Goal: Task Accomplishment & Management: Complete application form

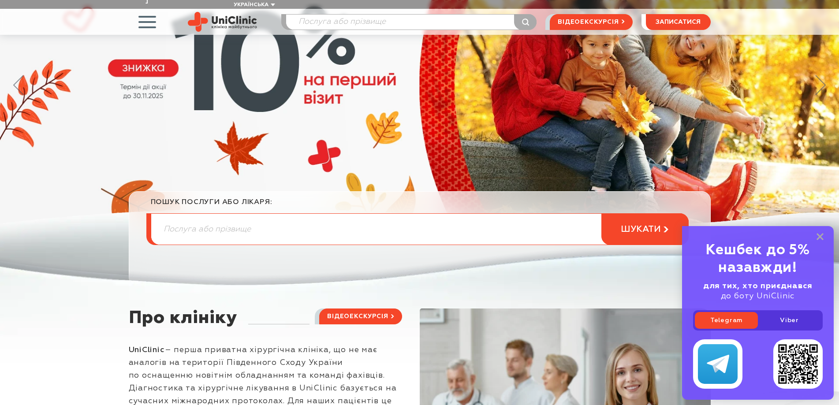
scroll to position [196, 0]
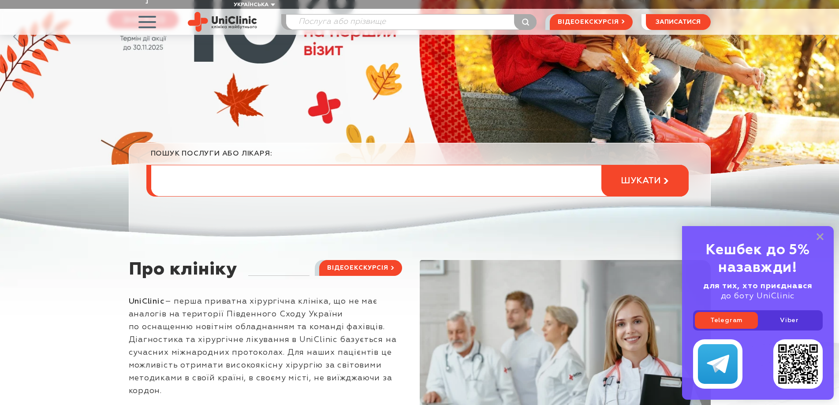
click at [198, 174] on input "search" at bounding box center [419, 180] width 537 height 31
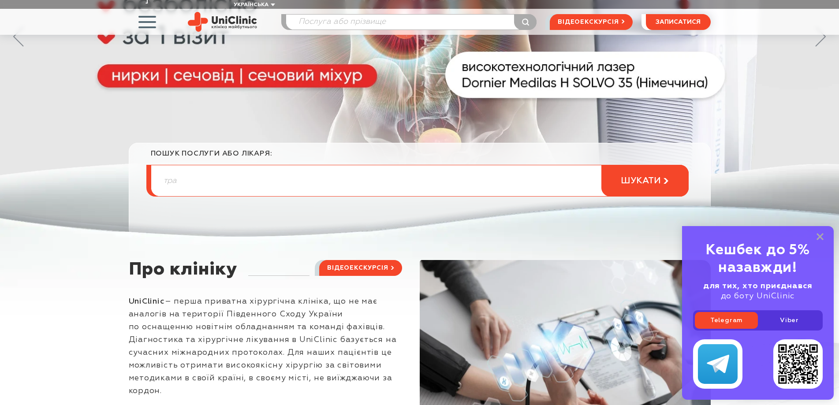
type input "тра"
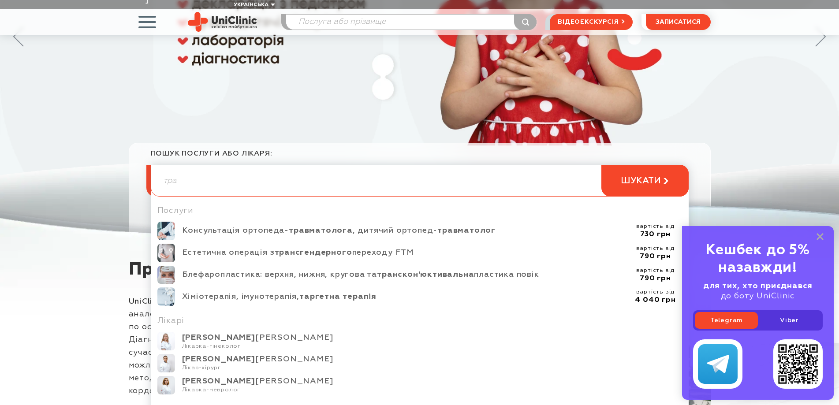
click at [147, 13] on span "button" at bounding box center [147, 22] width 37 height 37
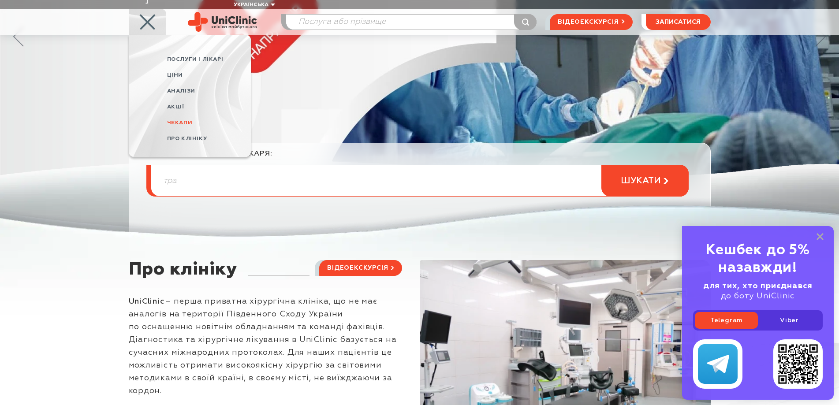
click at [176, 120] on span "Чекапи" at bounding box center [180, 123] width 26 height 6
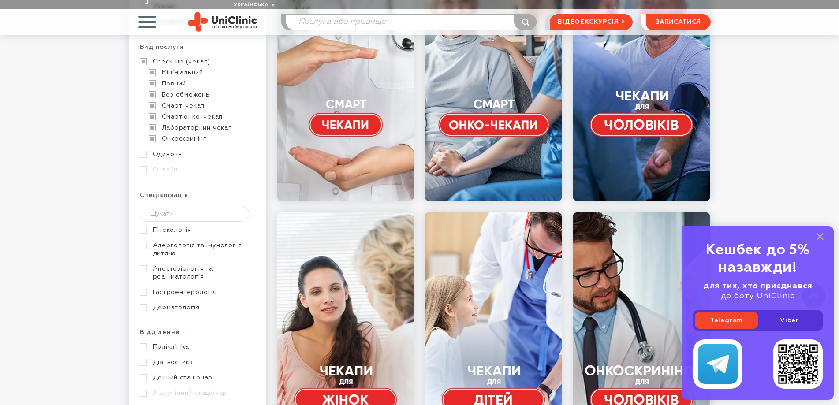
scroll to position [230, 0]
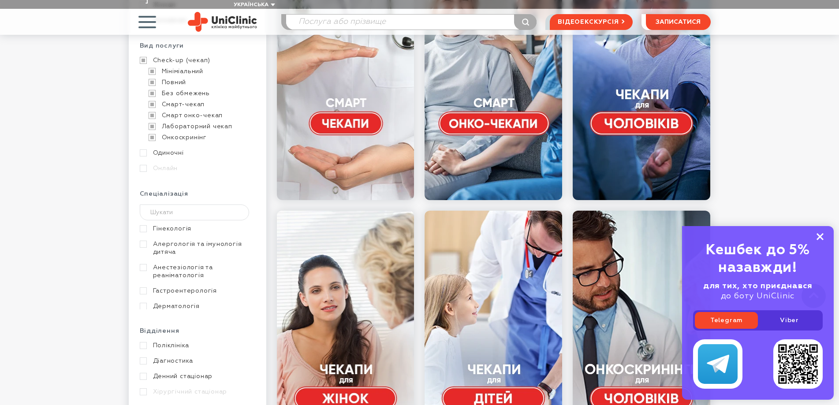
click at [822, 239] on rect at bounding box center [820, 236] width 7 height 7
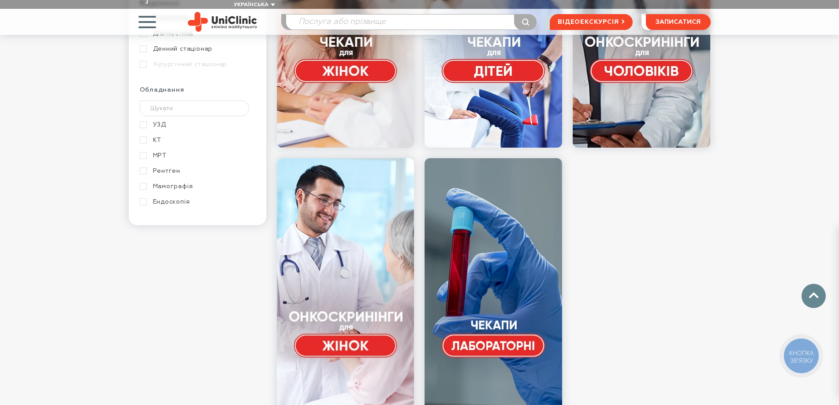
scroll to position [401, 0]
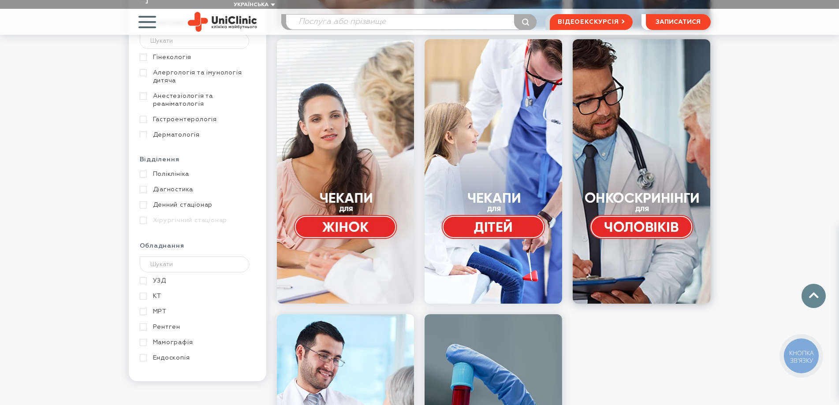
click at [666, 221] on link at bounding box center [642, 171] width 138 height 265
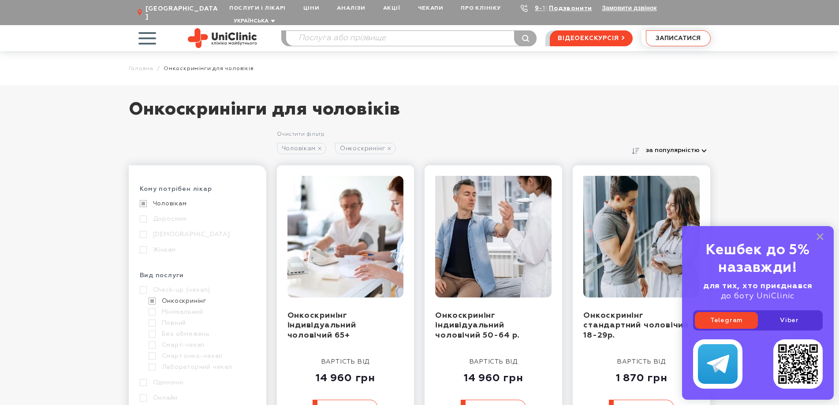
click at [669, 35] on span "записатися" at bounding box center [678, 38] width 45 height 6
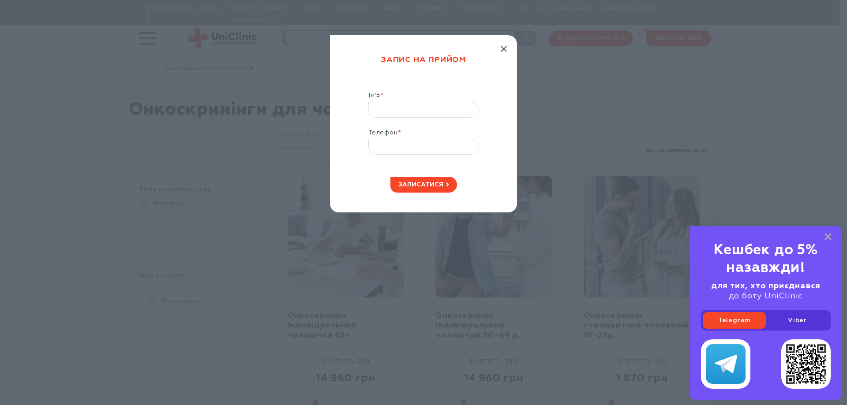
click at [503, 49] on line "button" at bounding box center [503, 48] width 5 height 5
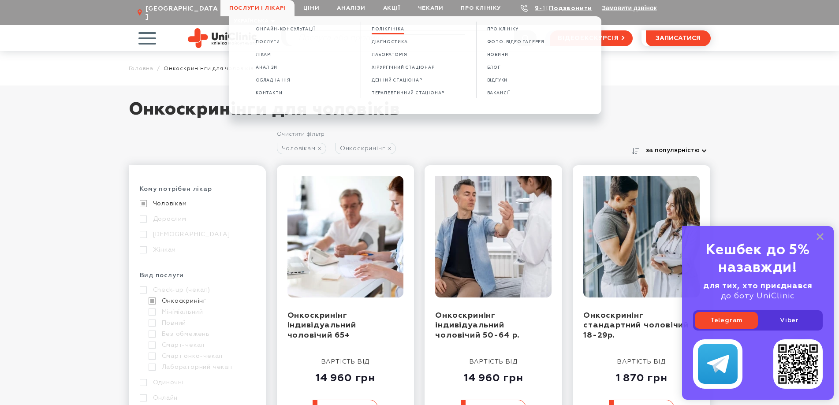
click at [384, 31] on span "Поліклініка" at bounding box center [388, 29] width 33 height 5
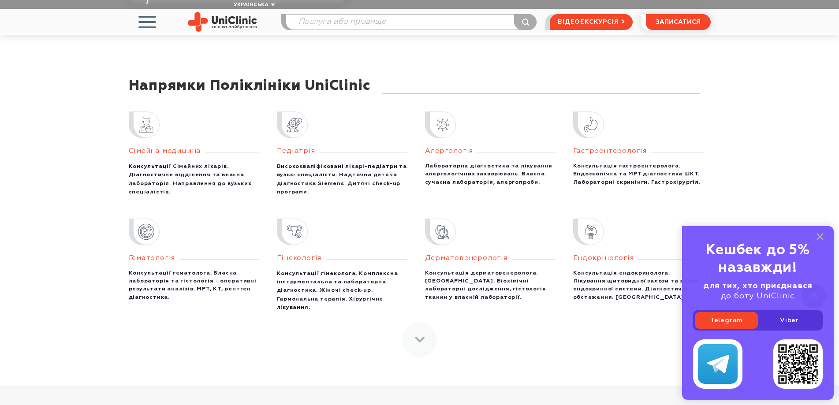
scroll to position [666, 0]
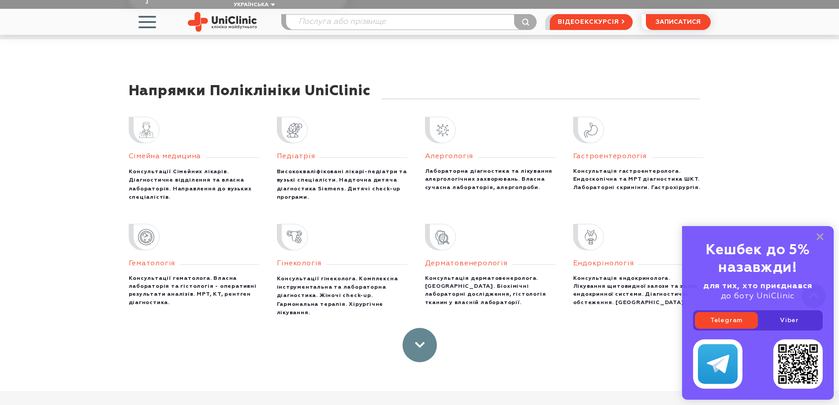
click at [432, 336] on link at bounding box center [420, 345] width 34 height 34
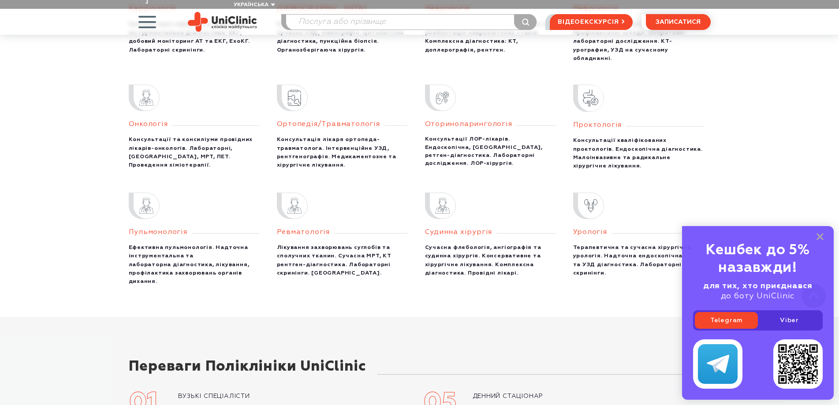
scroll to position [1058, 0]
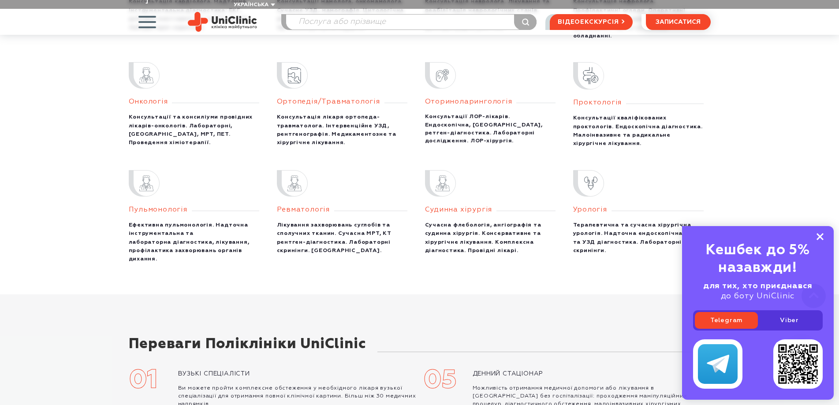
click at [820, 237] on rect at bounding box center [820, 236] width 7 height 7
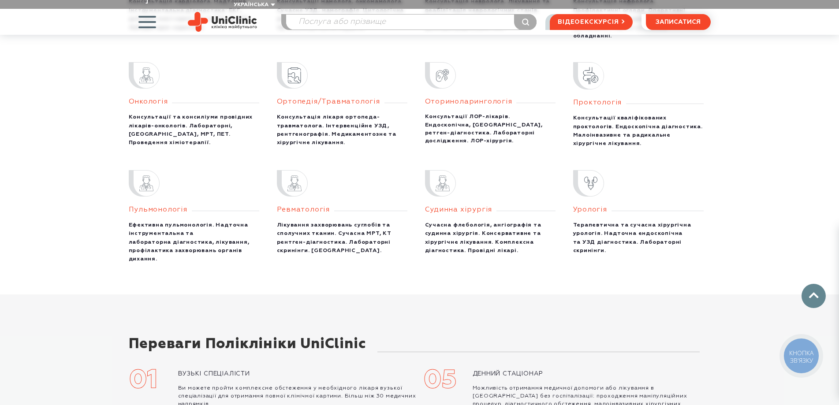
click at [312, 224] on b "Лікування захворювань суглобів та сполучних тканин. Сучасна МРТ, КТ рентген-діа…" at bounding box center [334, 237] width 114 height 31
click at [294, 206] on span "Ревматологія" at bounding box center [303, 209] width 53 height 7
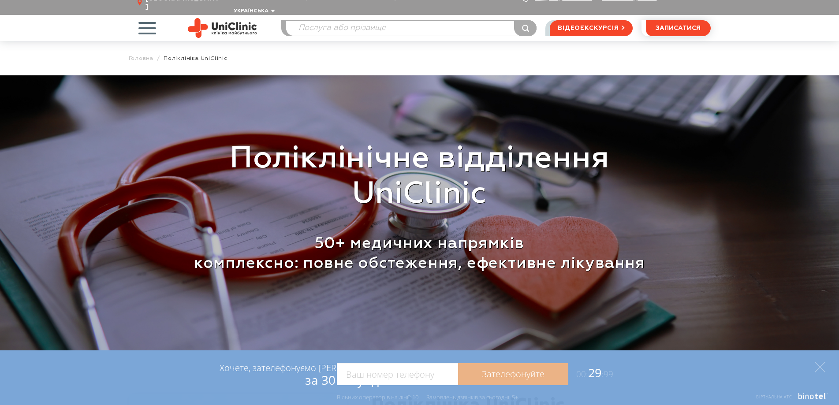
scroll to position [0, 0]
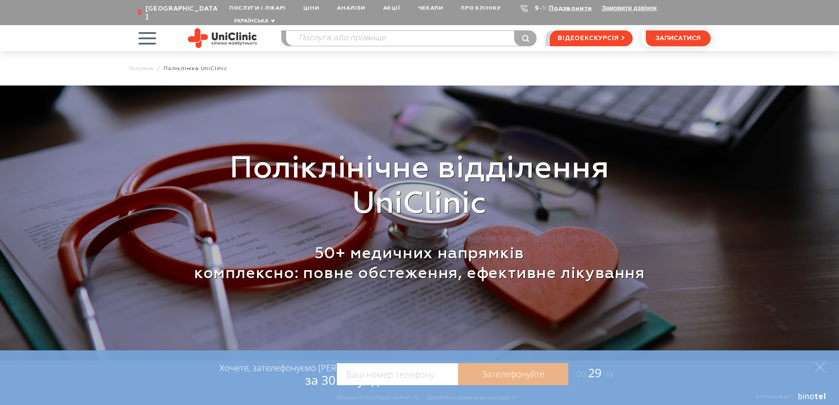
click at [537, 9] on link "9-103" at bounding box center [544, 8] width 19 height 6
click at [149, 31] on span "button" at bounding box center [147, 38] width 37 height 37
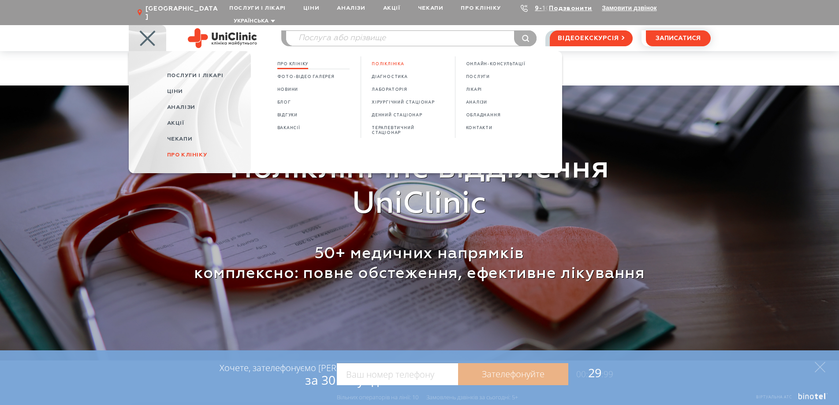
click at [297, 62] on span "Про клініку" at bounding box center [292, 64] width 31 height 5
click at [478, 126] on span "КОНТАКТИ" at bounding box center [479, 128] width 26 height 5
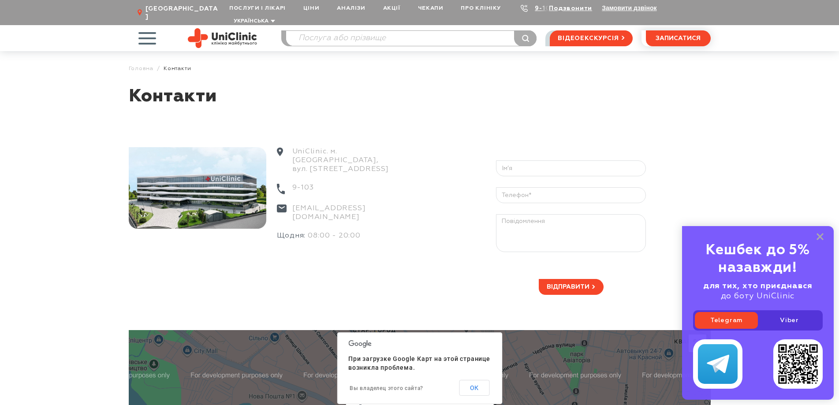
click at [821, 236] on rect at bounding box center [820, 236] width 7 height 7
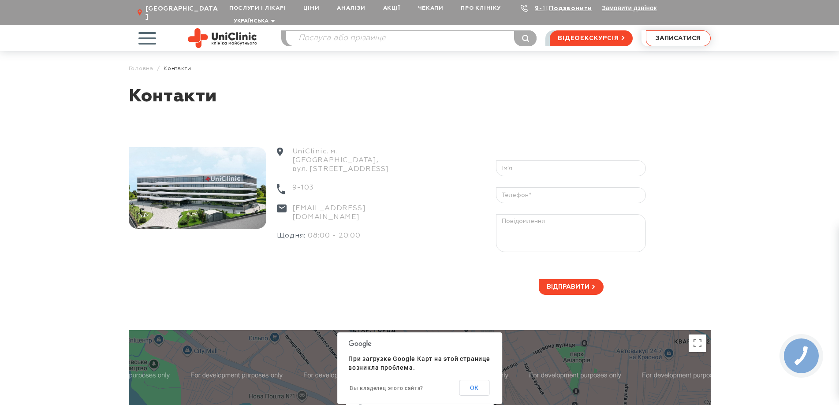
click at [679, 35] on span "записатися" at bounding box center [678, 38] width 45 height 6
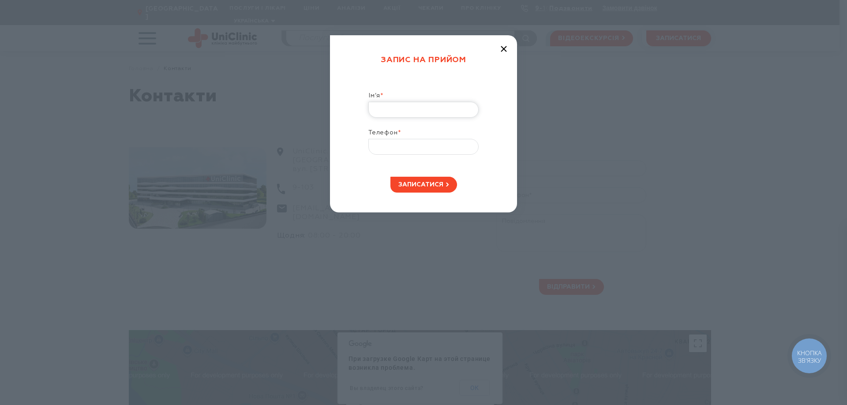
click at [425, 108] on input "Ім’я *" at bounding box center [423, 110] width 110 height 16
type input "Олексій"
click at [410, 146] on input "Телефон *" at bounding box center [423, 147] width 110 height 16
type input "+38 (05_) ___-__-__"
type input "+38 (050) 937-10-66"
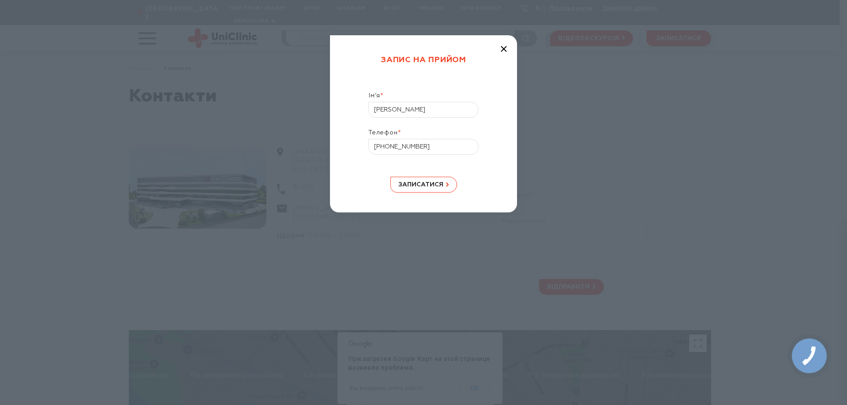
click at [439, 183] on span "записатися" at bounding box center [420, 185] width 45 height 6
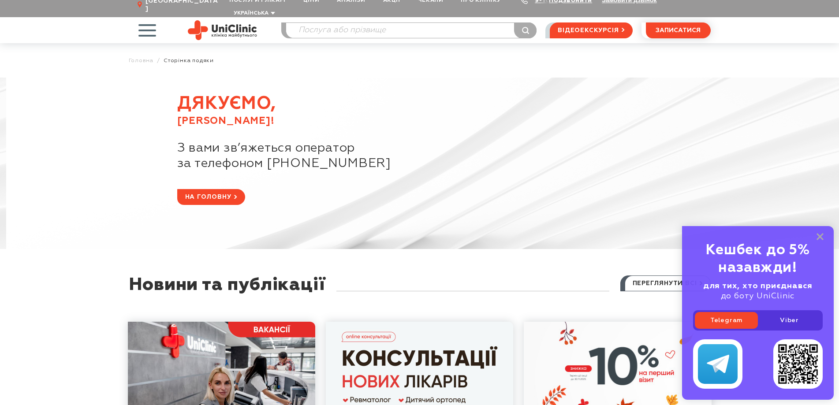
scroll to position [7, 0]
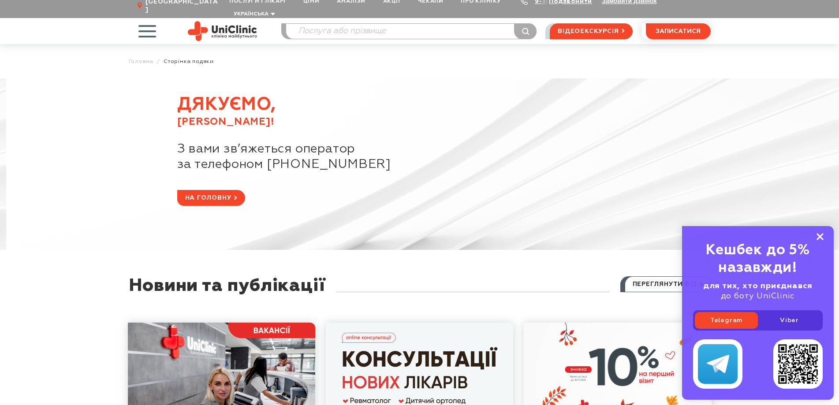
click at [821, 235] on rect at bounding box center [820, 236] width 7 height 7
